Goal: Information Seeking & Learning: Learn about a topic

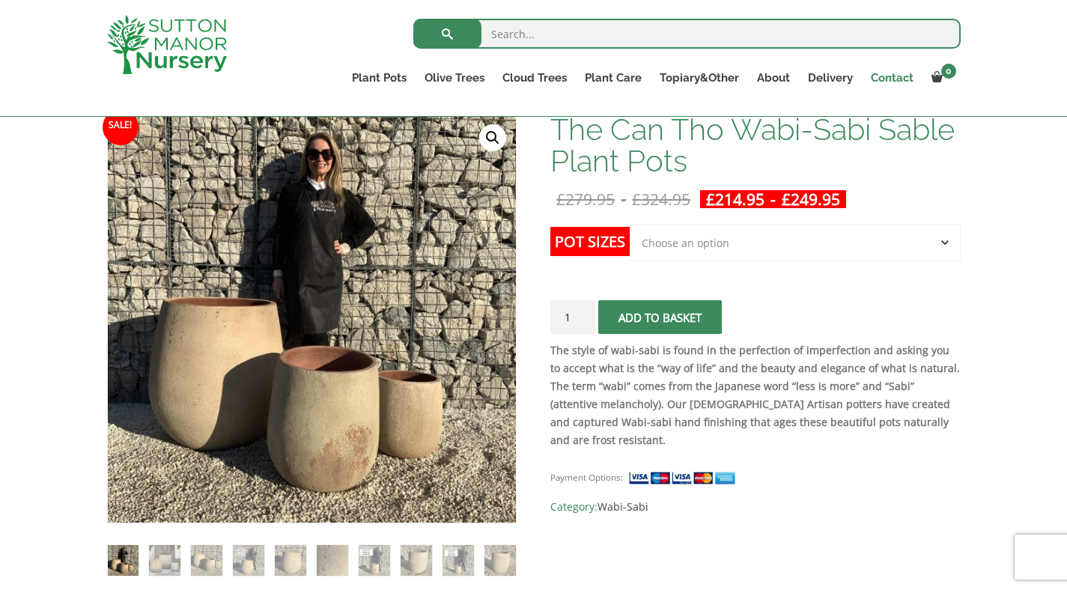
click at [898, 82] on link "Contact" at bounding box center [892, 77] width 61 height 21
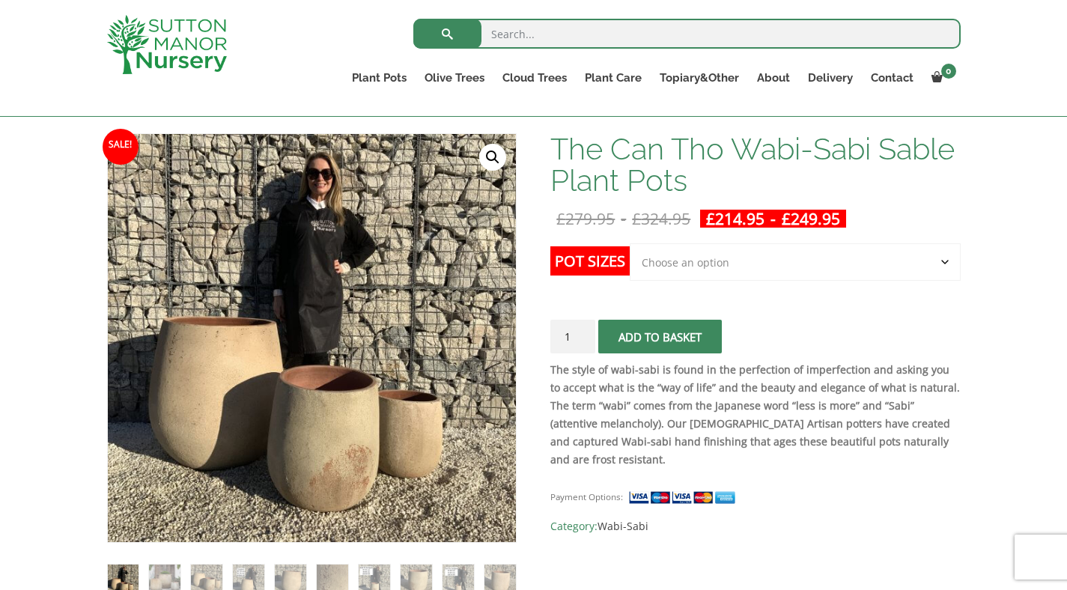
scroll to position [219, 0]
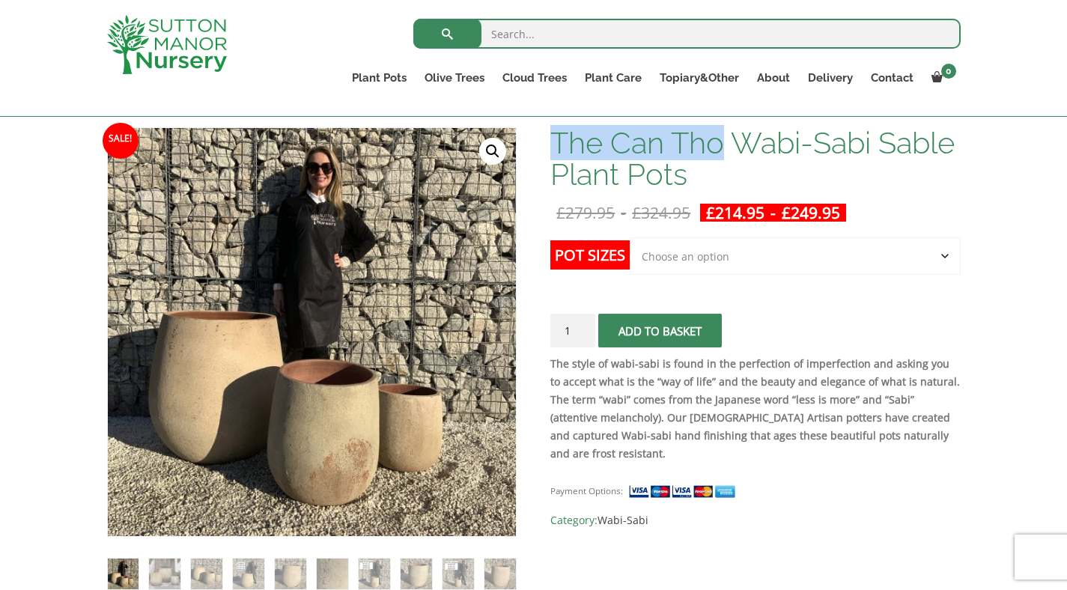
drag, startPoint x: 555, startPoint y: 144, endPoint x: 719, endPoint y: 150, distance: 164.8
click at [719, 150] on h1 "The Can Tho Wabi-Sabi Sable Plant Pots" at bounding box center [754, 158] width 409 height 63
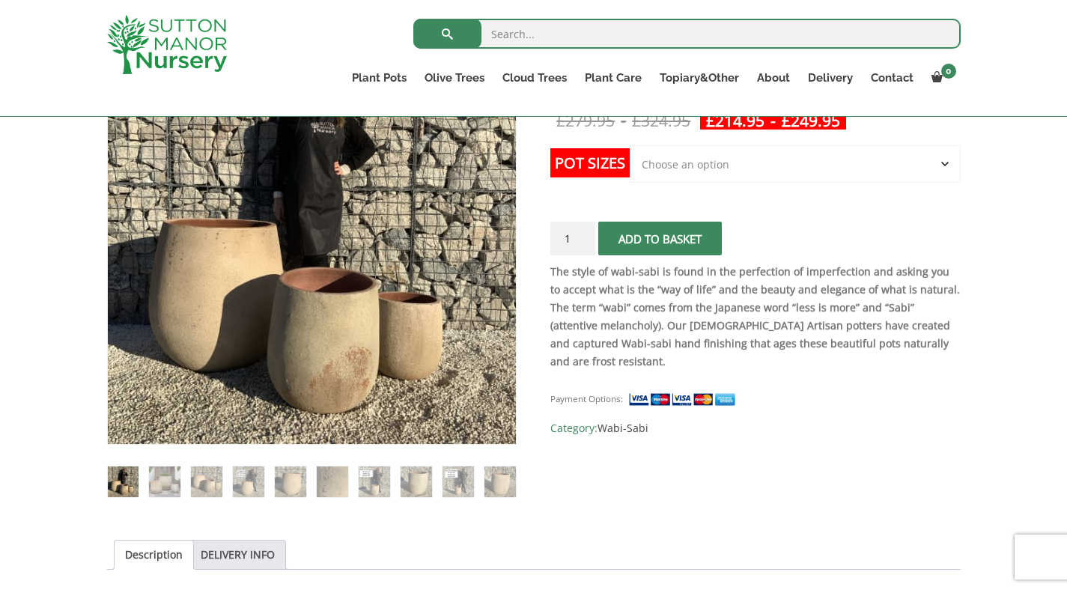
scroll to position [267, 0]
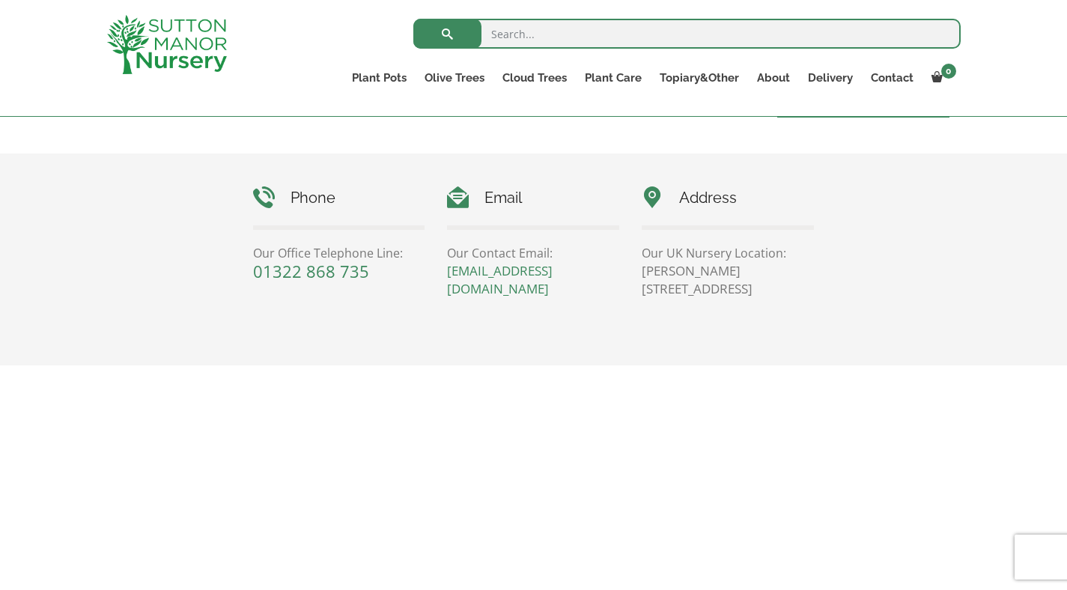
scroll to position [660, 0]
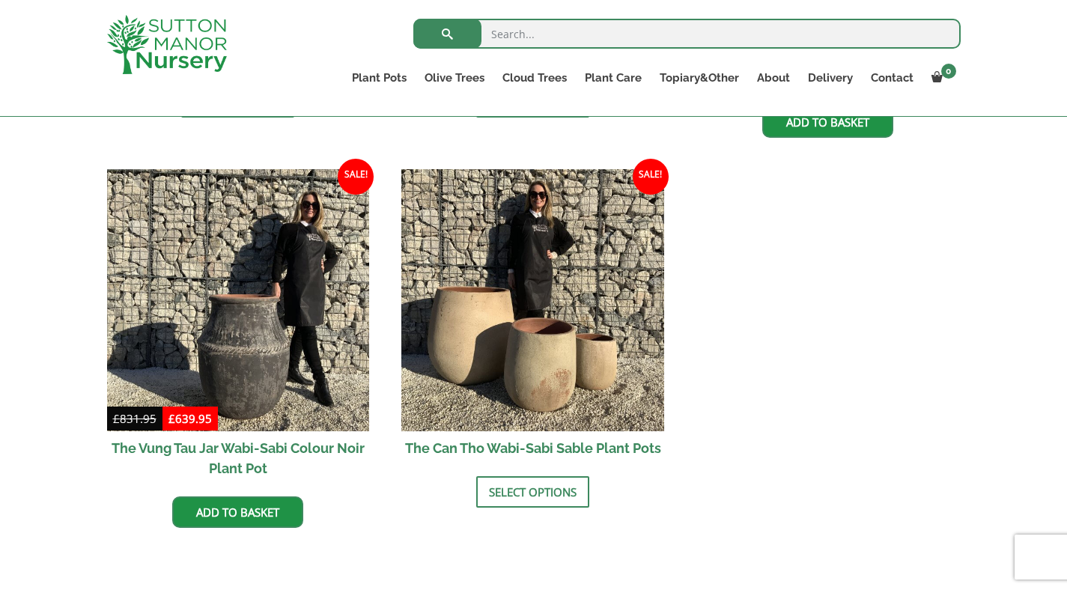
scroll to position [1902, 0]
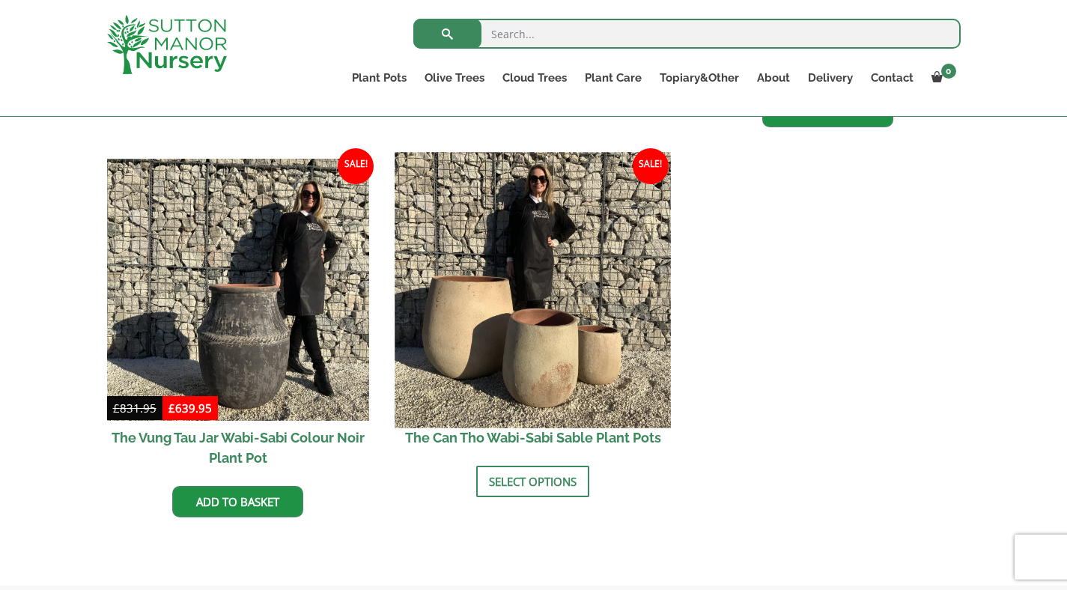
click at [557, 252] on img at bounding box center [532, 289] width 275 height 275
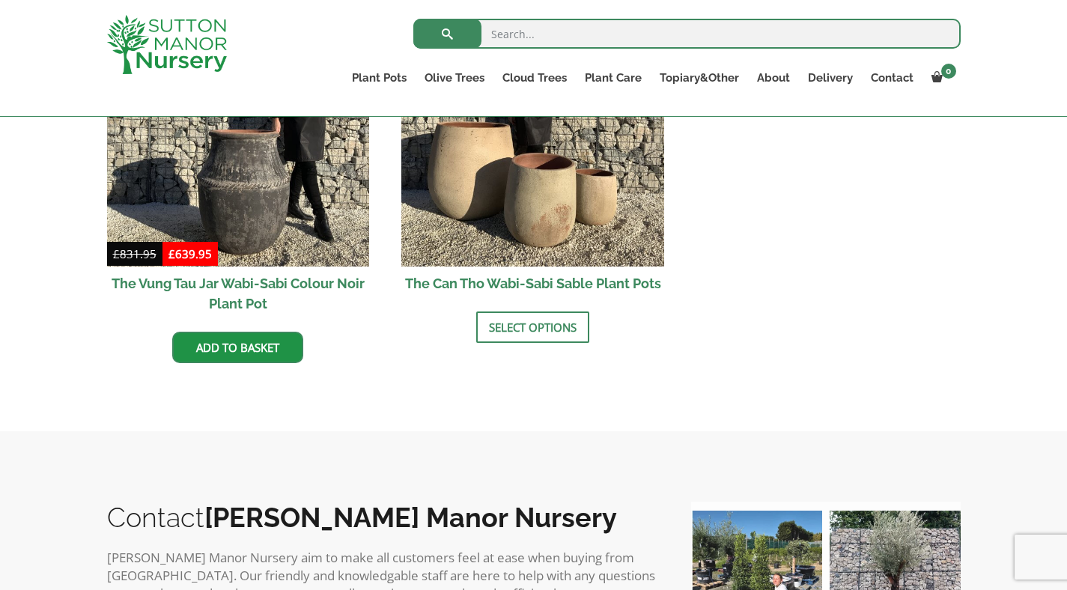
scroll to position [2059, 0]
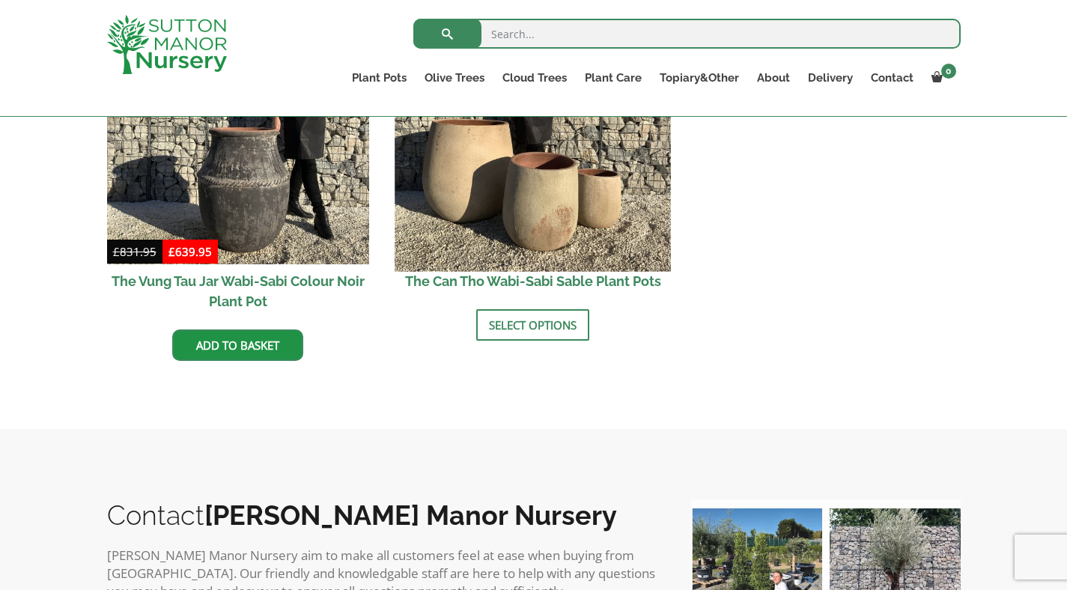
click at [585, 217] on img at bounding box center [532, 133] width 275 height 275
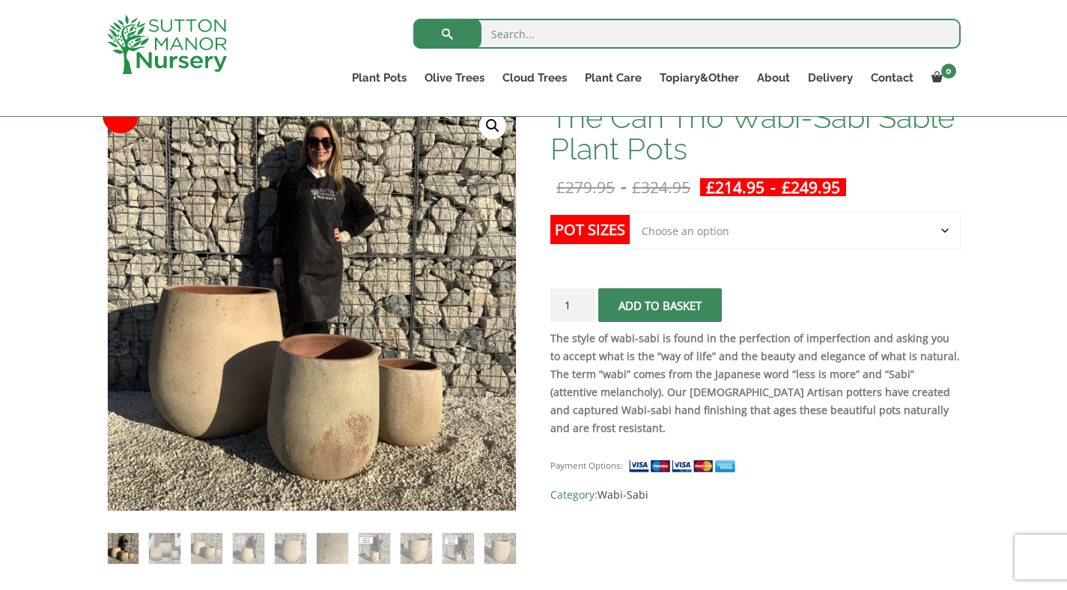
scroll to position [262, 0]
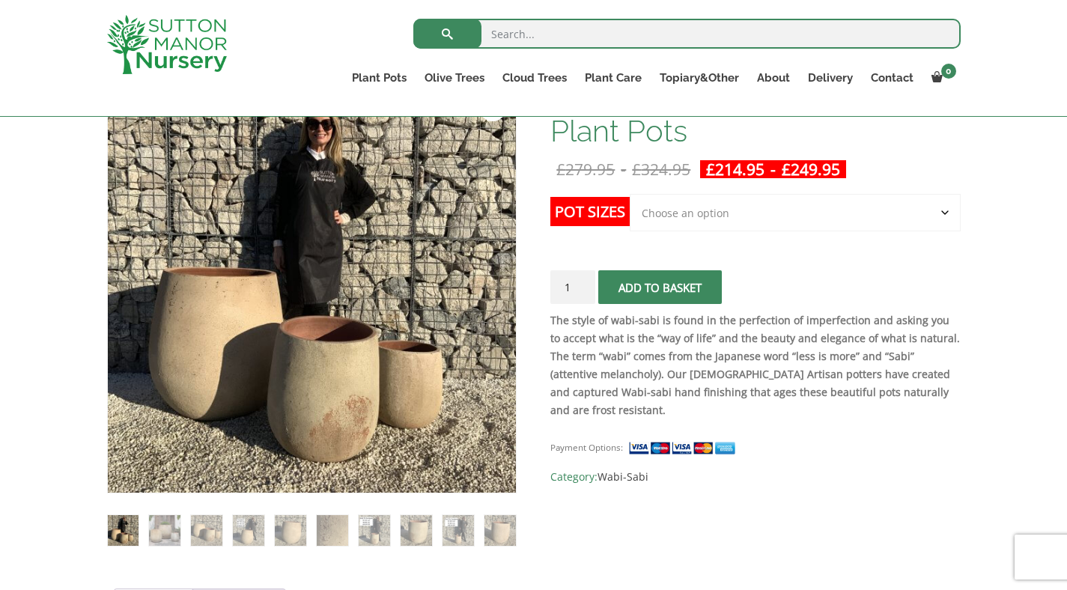
click at [740, 219] on select "Choose an option Click here to buy the 3rd to Largest Pot In The Picture Click …" at bounding box center [795, 212] width 330 height 37
click at [741, 211] on select "Choose an option Click here to buy the 3rd to Largest Pot In The Picture Click …" at bounding box center [795, 212] width 330 height 37
click at [743, 215] on select "Choose an option Click here to buy the 3rd to Largest Pot In The Picture Click …" at bounding box center [795, 212] width 330 height 37
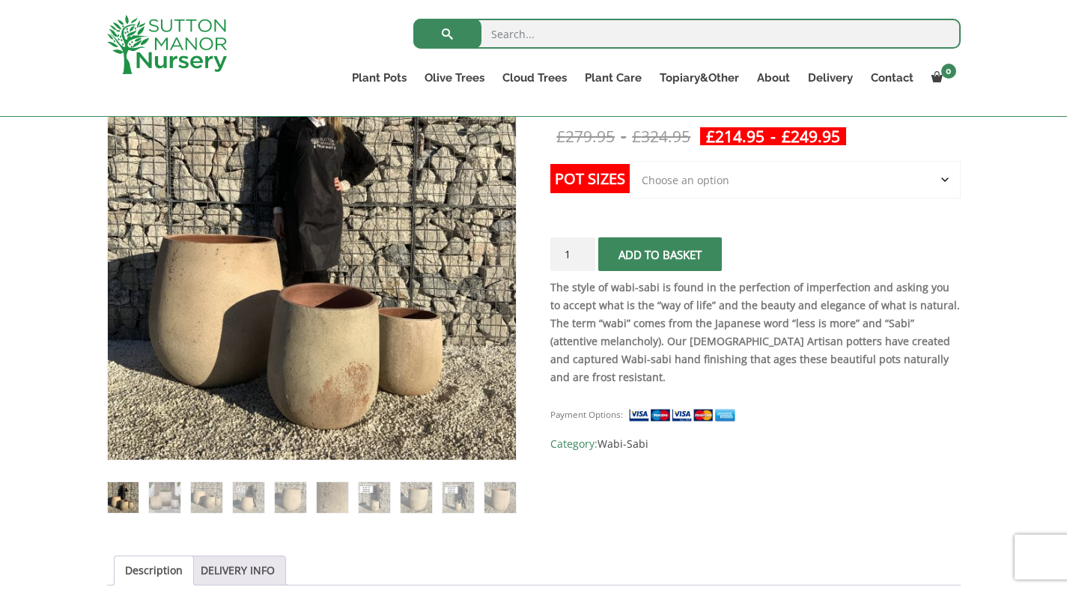
scroll to position [277, 0]
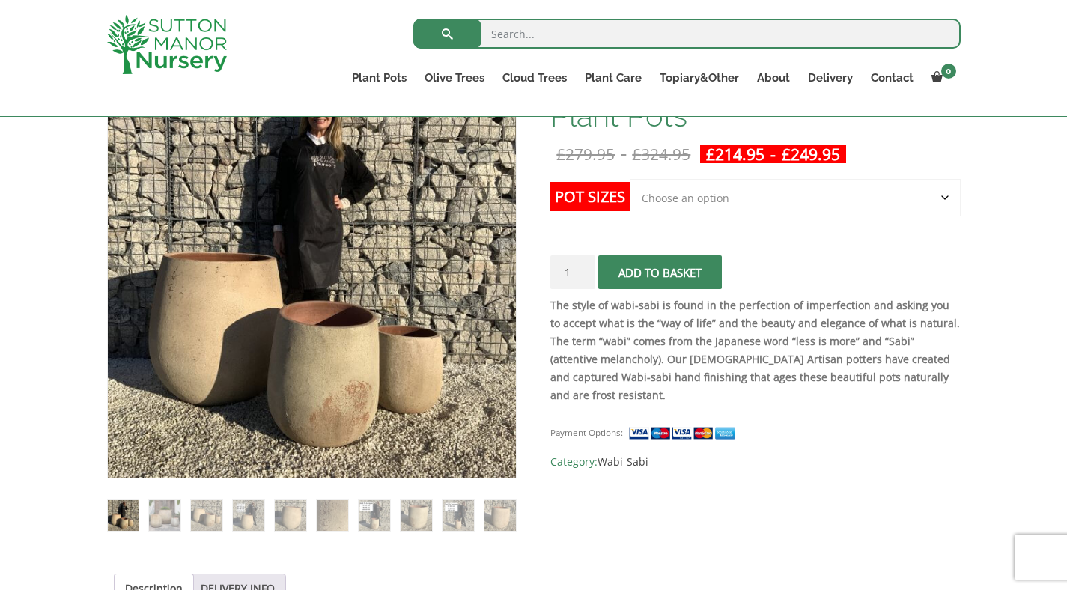
click at [814, 210] on select "Choose an option Click here to buy the 3rd to Largest Pot In The Picture Click …" at bounding box center [795, 197] width 330 height 37
click at [630, 179] on select "Choose an option Click here to buy the 3rd to Largest Pot In The Picture Click …" at bounding box center [795, 197] width 330 height 37
select select "Click here to buy the 3rd to Largest Pot In The Picture"
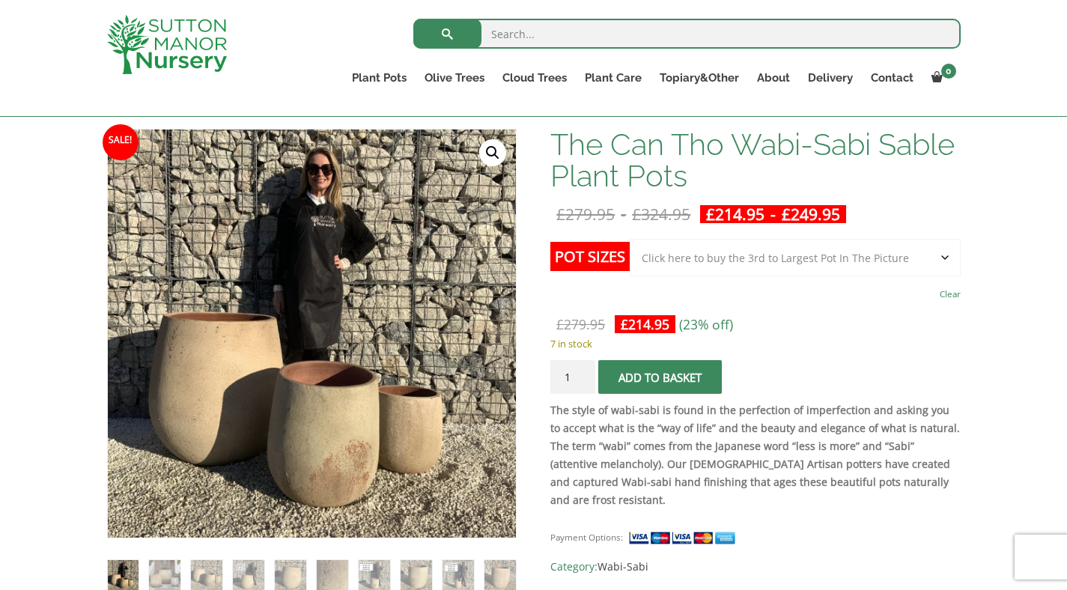
scroll to position [255, 0]
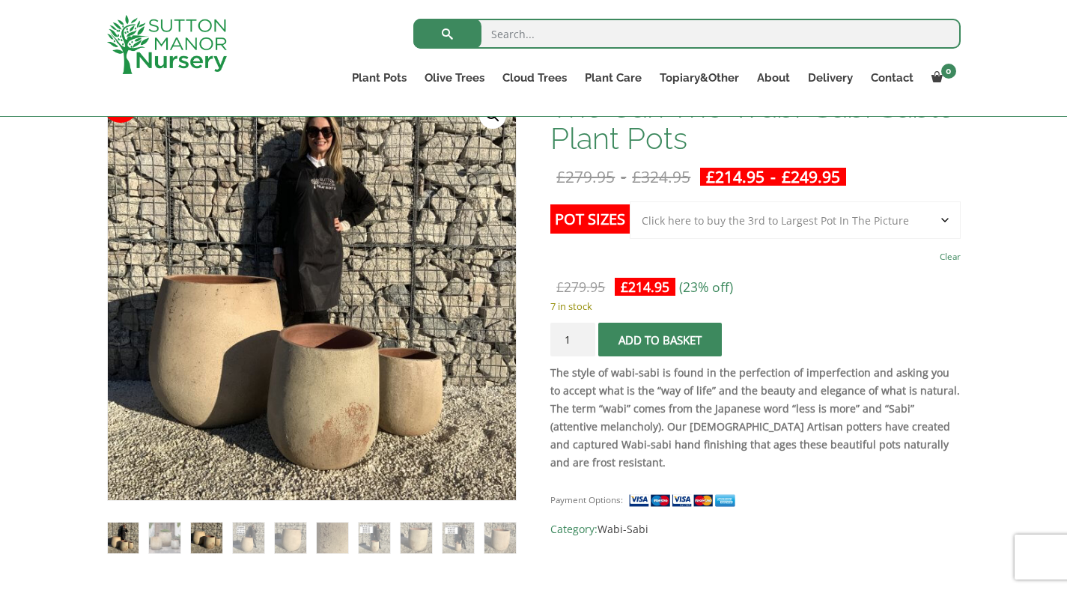
click at [201, 551] on img at bounding box center [206, 537] width 31 height 31
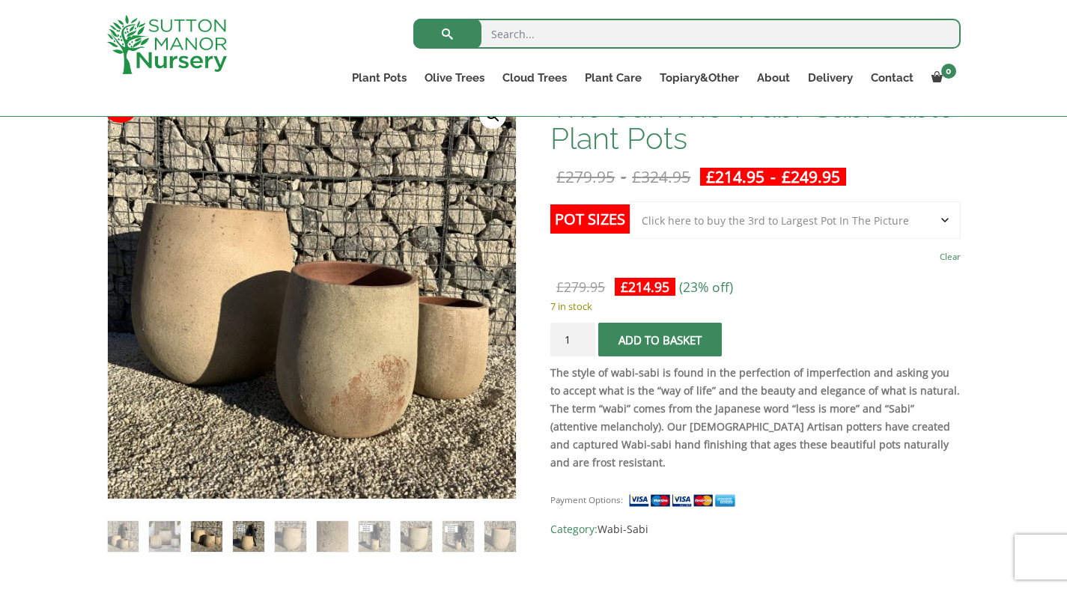
click at [235, 541] on img at bounding box center [248, 536] width 31 height 31
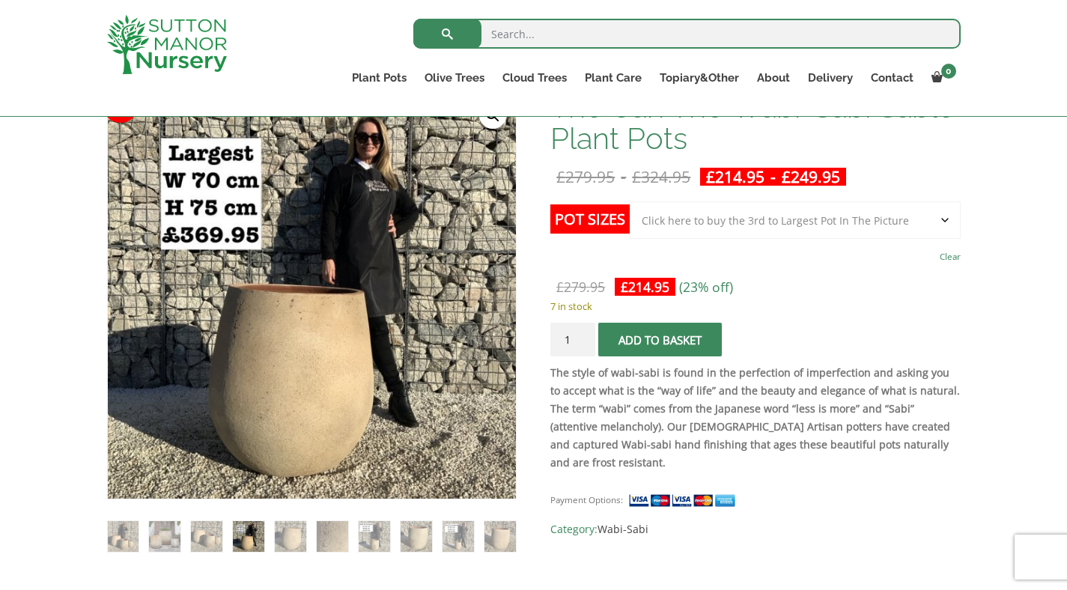
click at [260, 540] on img at bounding box center [248, 536] width 31 height 31
click at [294, 537] on img at bounding box center [290, 536] width 31 height 31
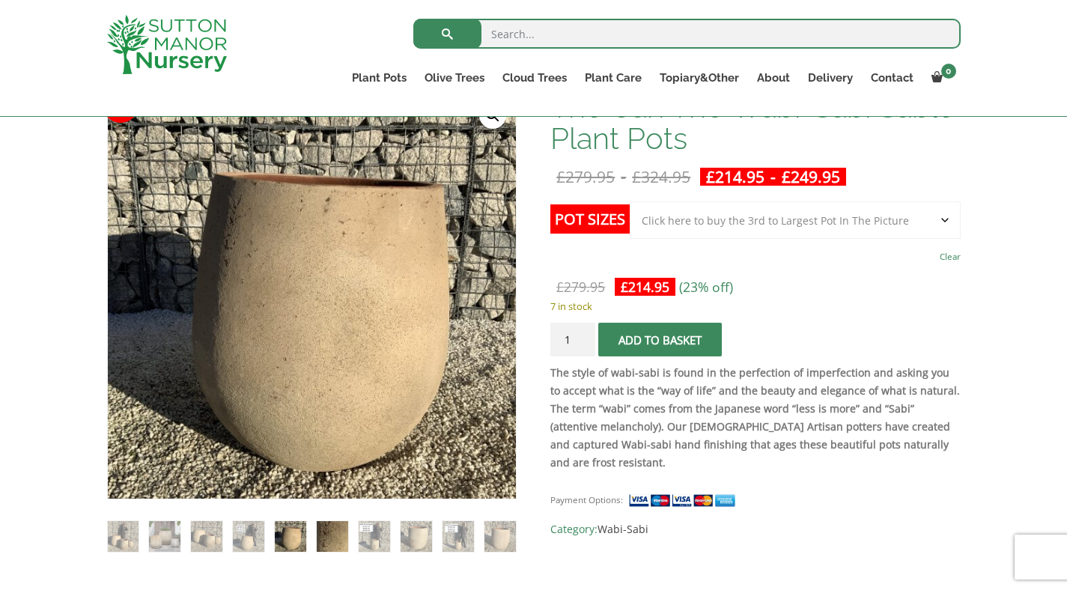
click at [326, 537] on img at bounding box center [332, 536] width 31 height 31
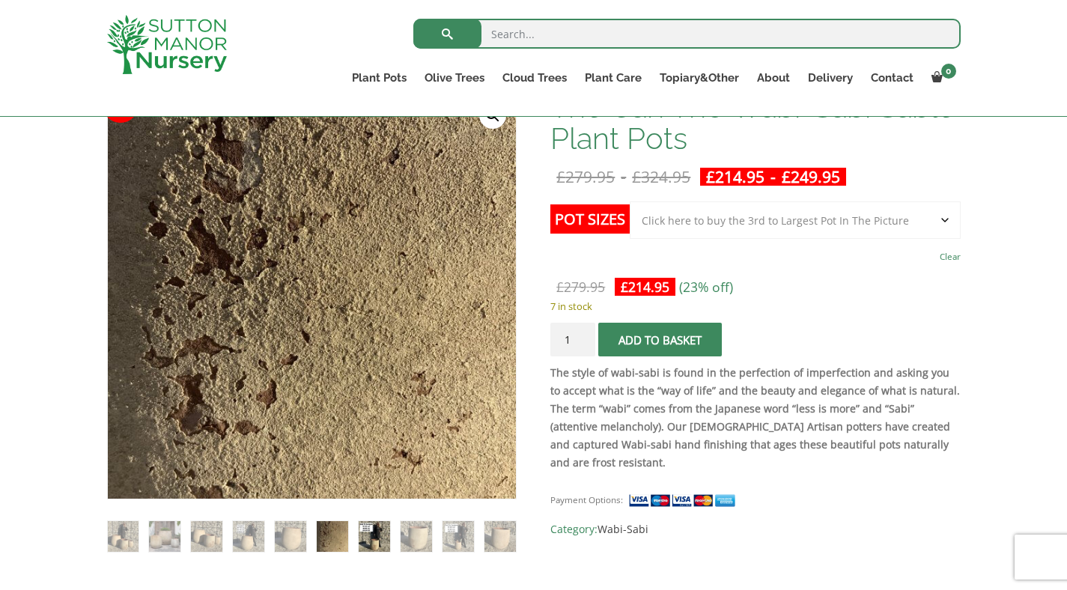
click at [387, 542] on img at bounding box center [374, 536] width 31 height 31
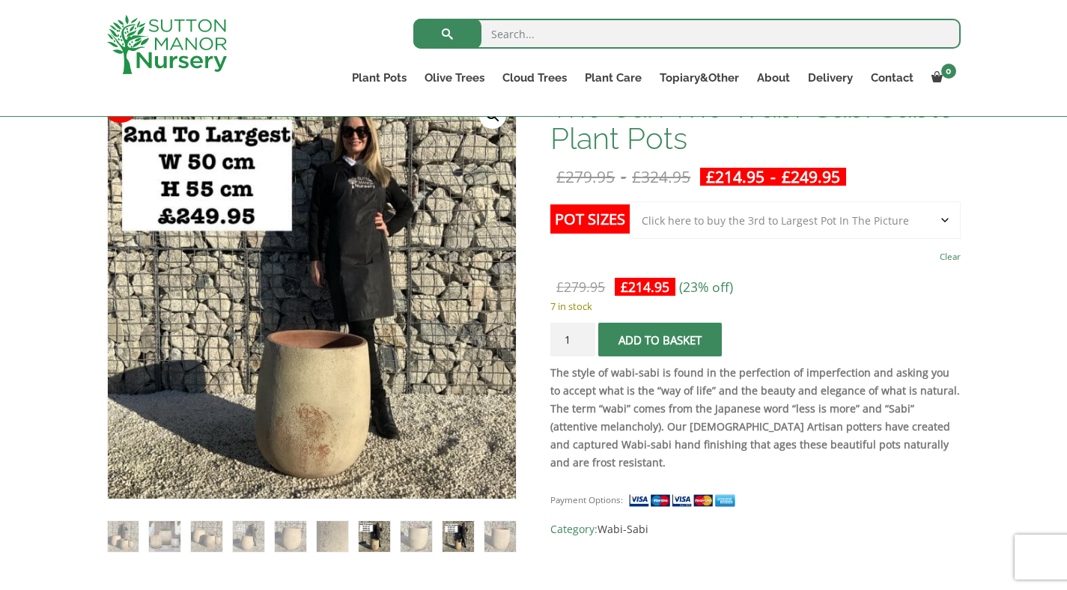
click at [471, 542] on img at bounding box center [457, 536] width 31 height 31
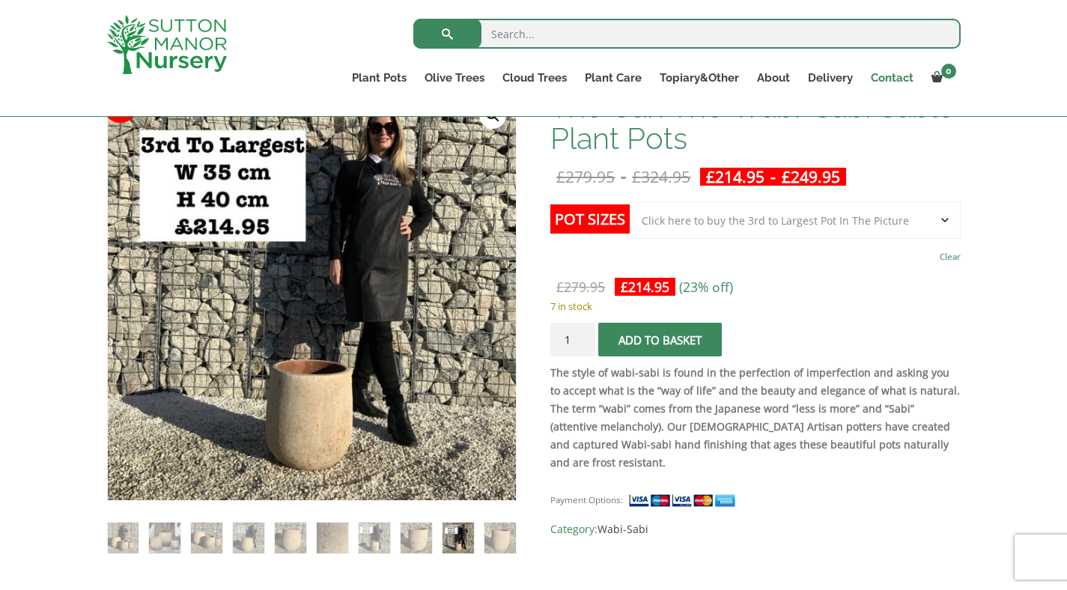
click at [883, 78] on link "Contact" at bounding box center [892, 77] width 61 height 21
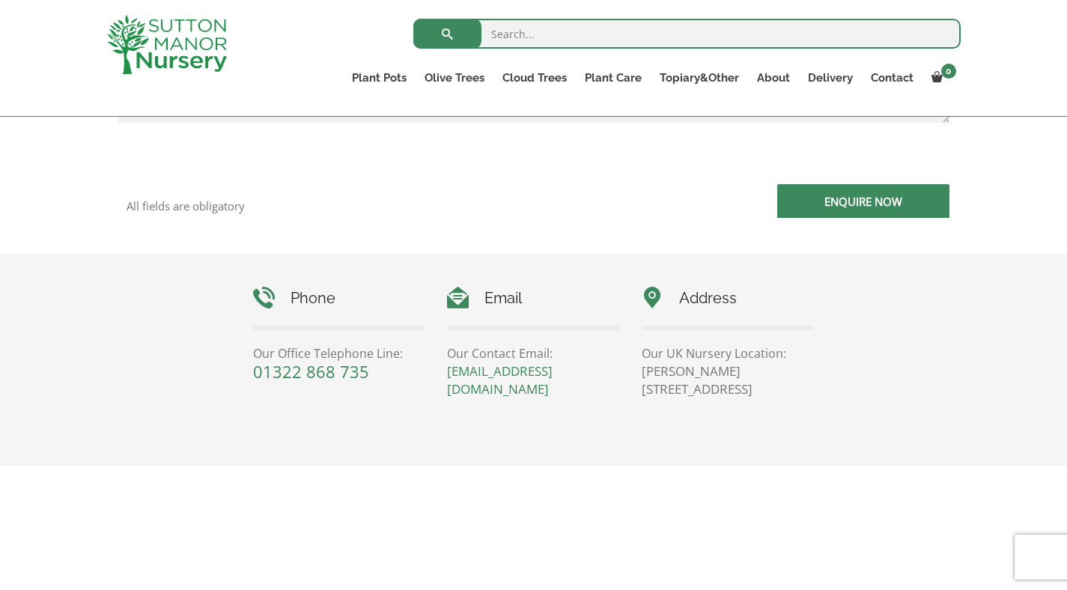
scroll to position [525, 0]
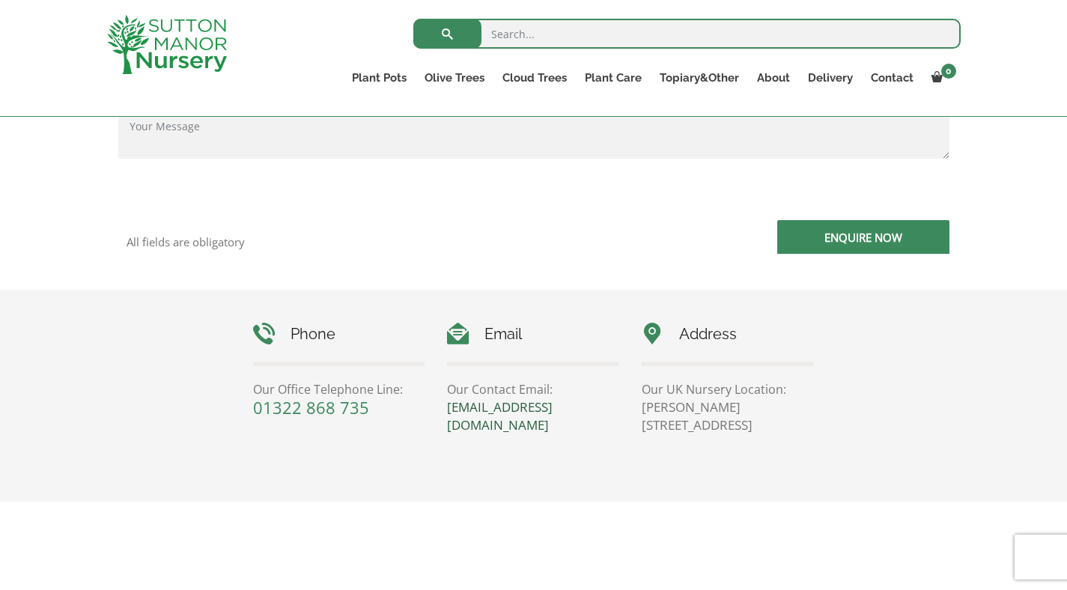
click at [524, 412] on link "[EMAIL_ADDRESS][DOMAIN_NAME]" at bounding box center [500, 415] width 106 height 35
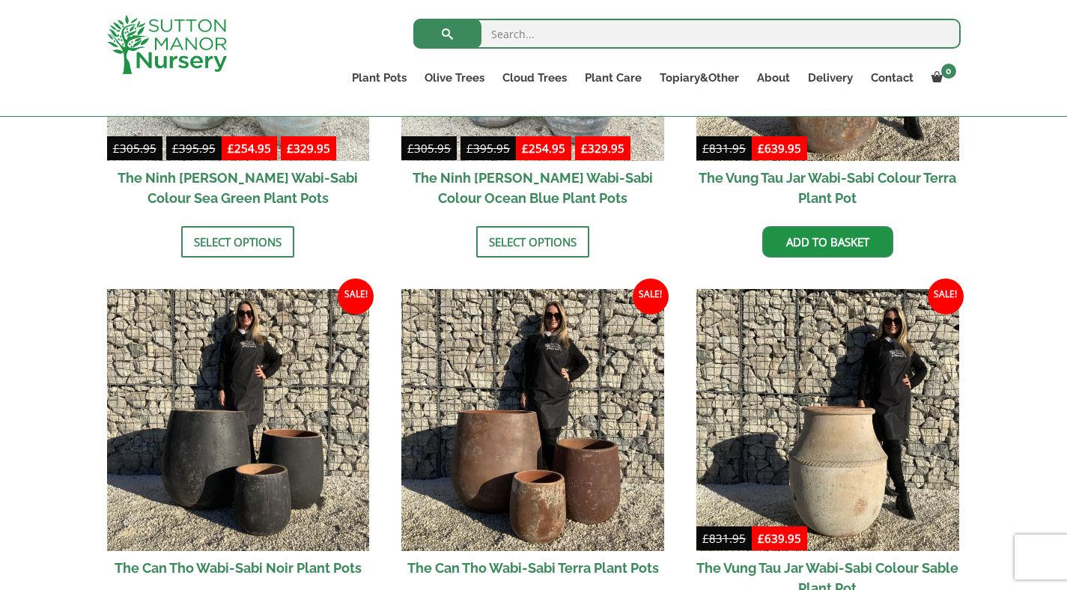
scroll to position [1549, 0]
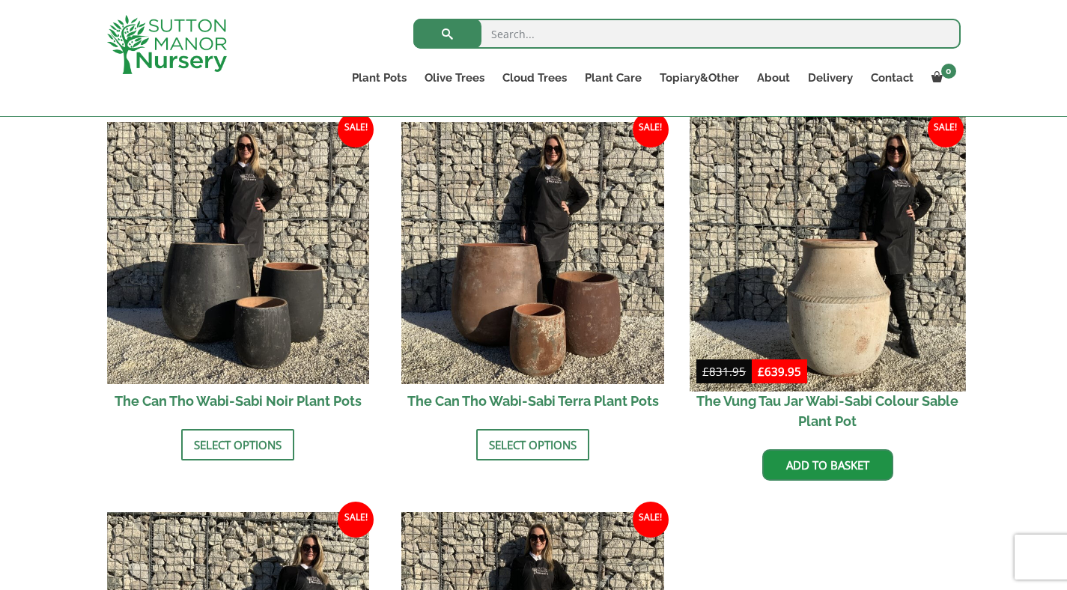
click at [814, 255] on img at bounding box center [826, 252] width 275 height 275
click at [857, 302] on img at bounding box center [826, 252] width 275 height 275
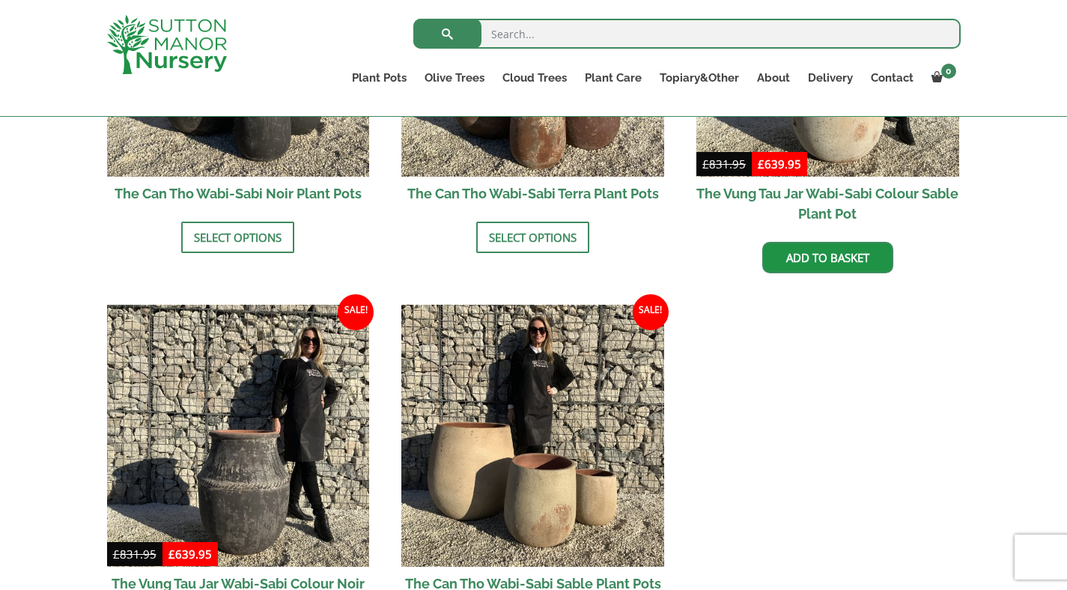
scroll to position [1871, 0]
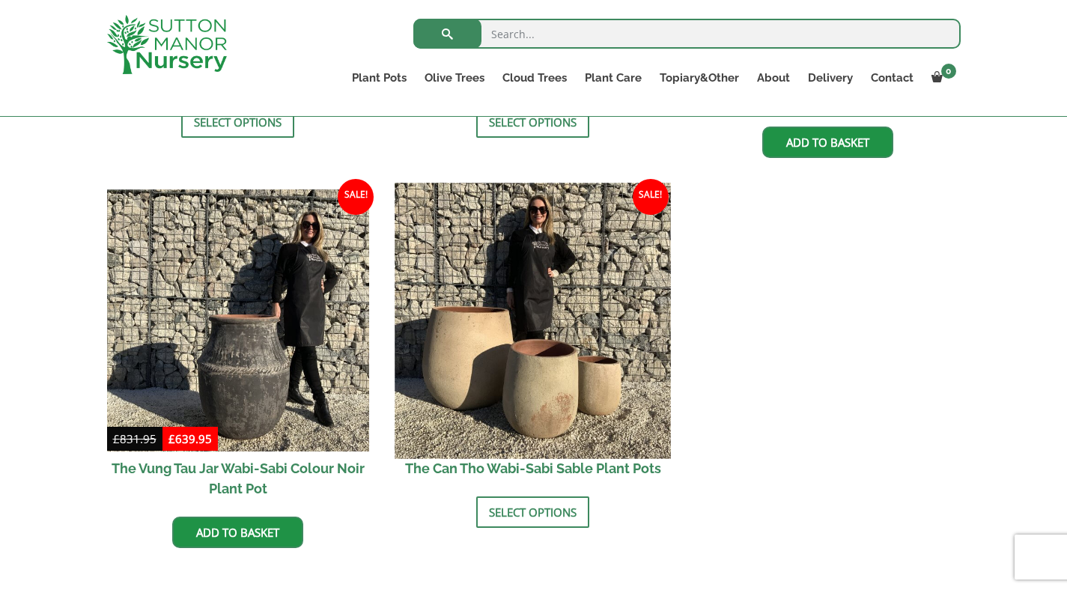
click at [567, 391] on img at bounding box center [532, 320] width 275 height 275
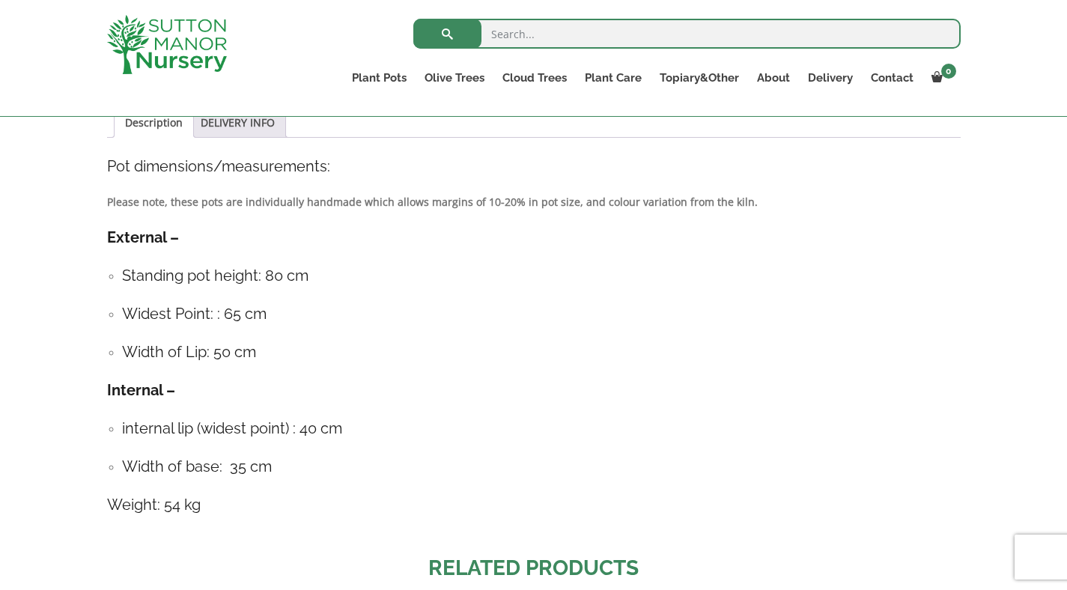
scroll to position [1487, 0]
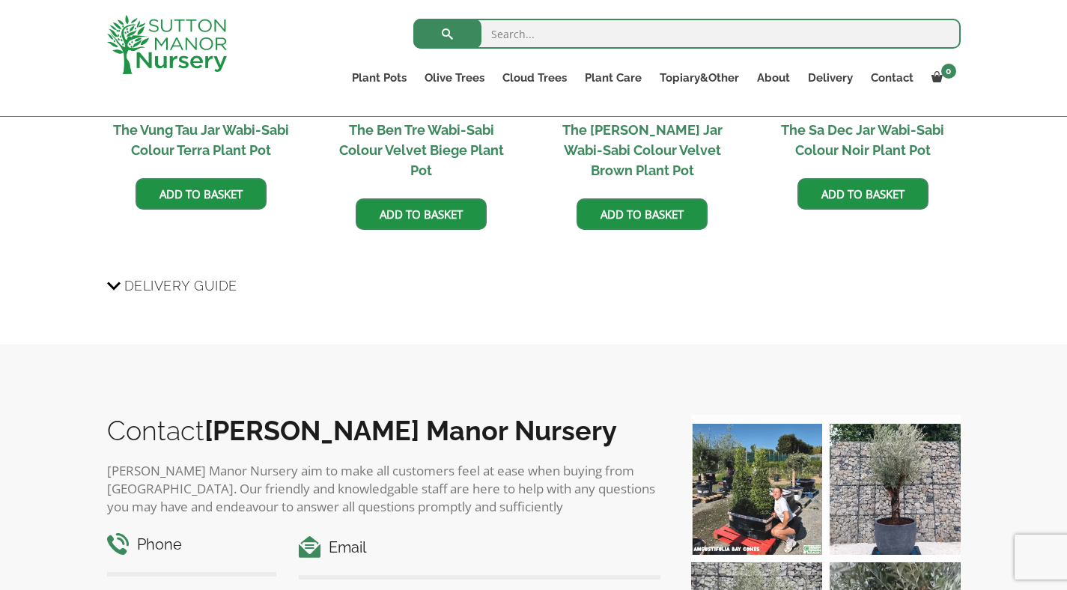
drag, startPoint x: 1070, startPoint y: 71, endPoint x: 758, endPoint y: 427, distance: 473.1
click at [613, 424] on h2 "Contact [PERSON_NAME][GEOGRAPHIC_DATA]" at bounding box center [384, 430] width 554 height 31
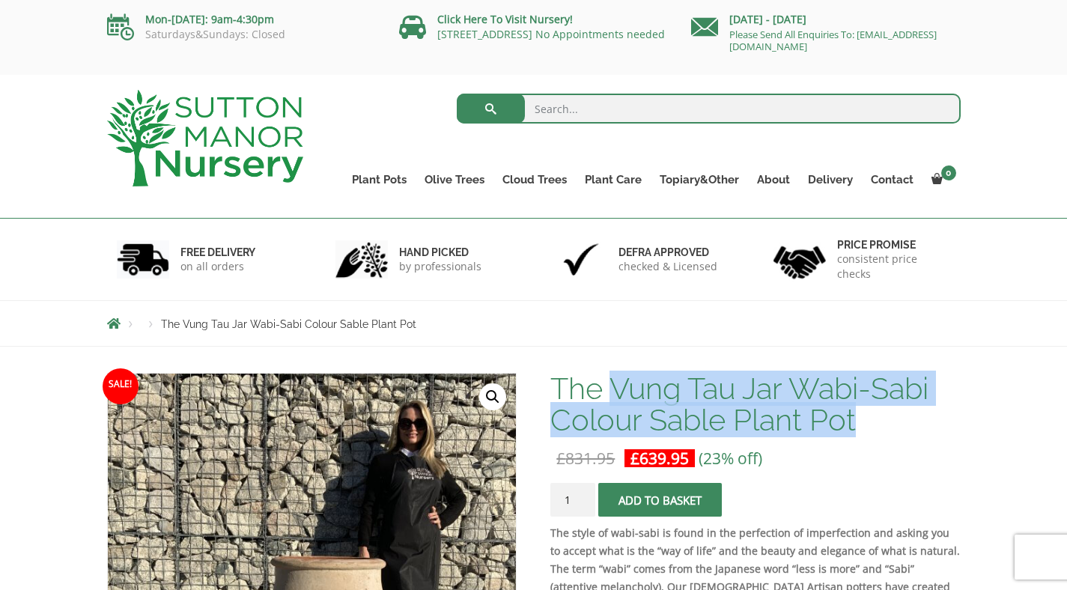
drag, startPoint x: 615, startPoint y: 388, endPoint x: 885, endPoint y: 406, distance: 270.9
click at [885, 406] on h1 "The Vung Tau Jar Wabi-Sabi Colour Sable Plant Pot" at bounding box center [754, 404] width 409 height 63
copy h1 "Vung Tau Jar Wabi-Sabi Colour Sable Plant Pot"
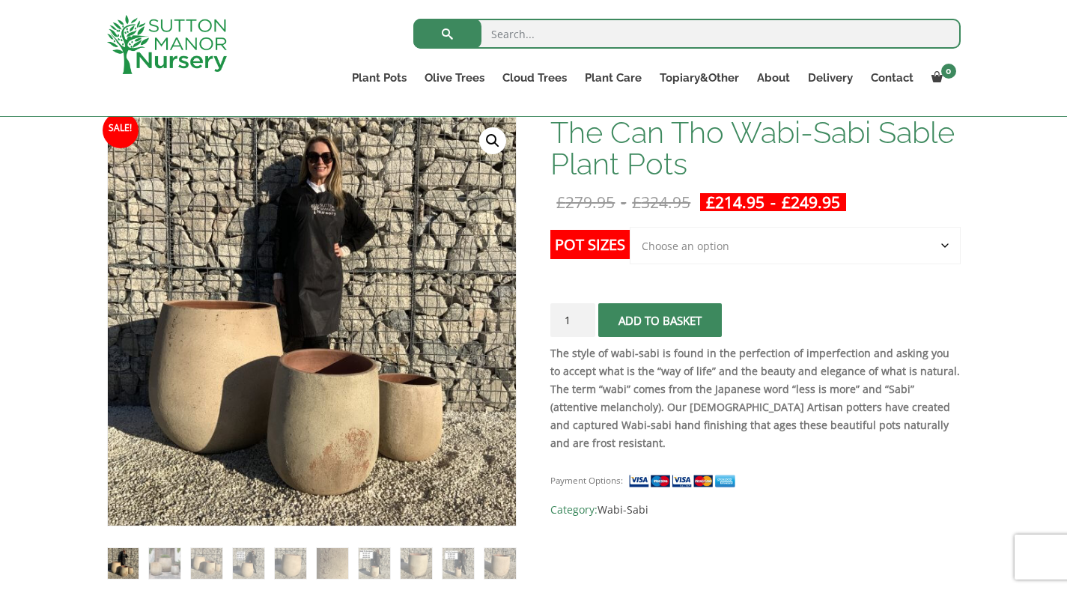
scroll to position [202, 0]
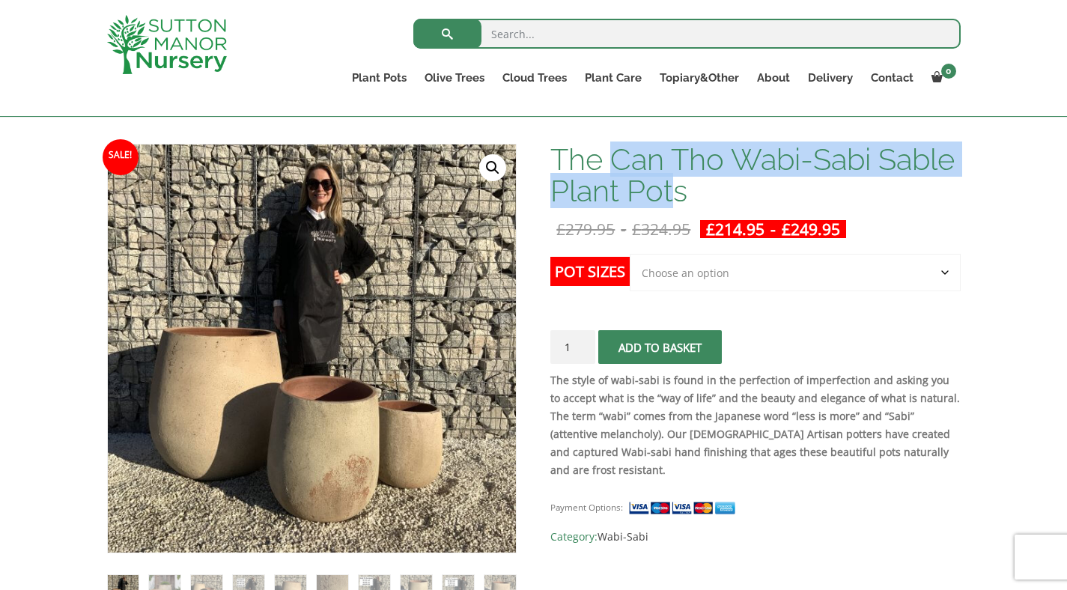
drag, startPoint x: 612, startPoint y: 158, endPoint x: 670, endPoint y: 195, distance: 69.0
click at [670, 195] on h1 "The Can Tho Wabi-Sabi Sable Plant Pots" at bounding box center [754, 175] width 409 height 63
copy h1 "Can Tho Wabi-Sabi Sable Plant Pot"
